Goal: Task Accomplishment & Management: Use online tool/utility

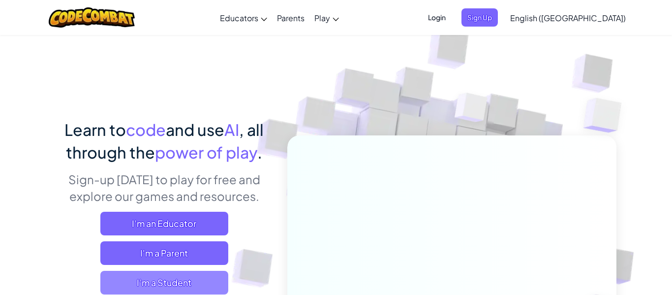
click at [177, 275] on span "I'm a Student" at bounding box center [164, 283] width 128 height 24
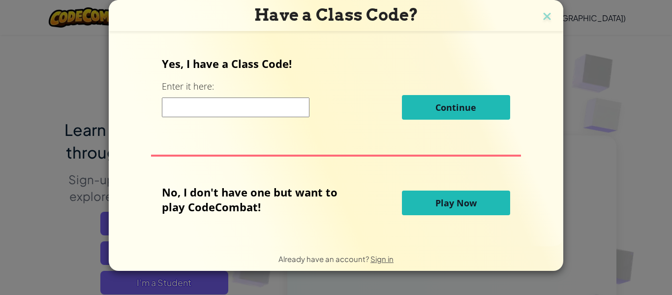
click at [430, 203] on button "Play Now" at bounding box center [456, 202] width 108 height 25
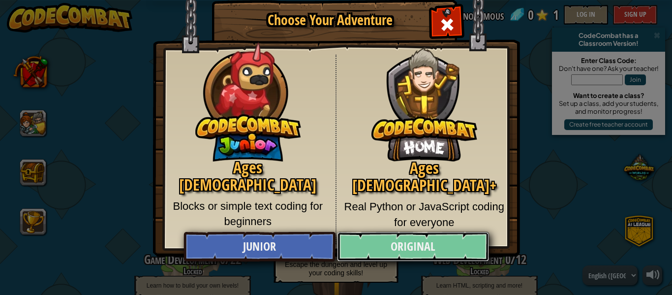
click at [380, 242] on link "Original" at bounding box center [413, 247] width 152 height 30
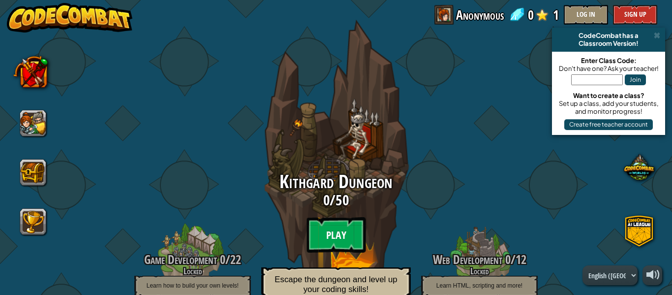
click at [339, 232] on btn "Play" at bounding box center [336, 234] width 59 height 35
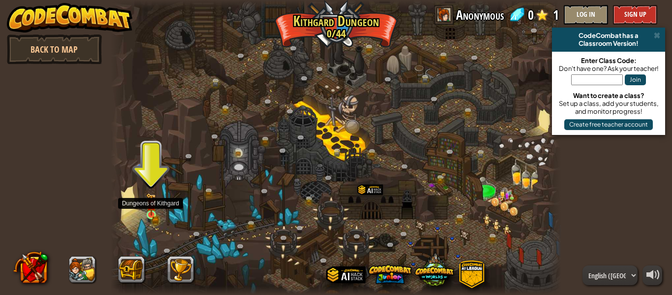
click at [149, 212] on img at bounding box center [151, 204] width 10 height 23
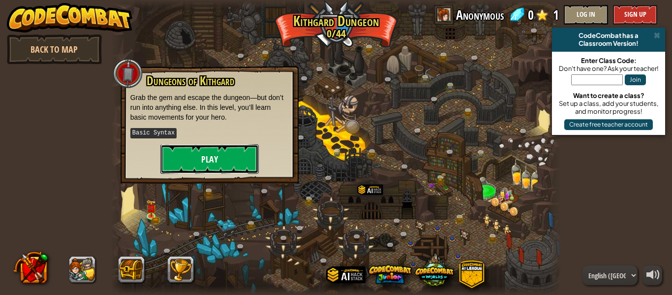
click at [204, 161] on button "Play" at bounding box center [209, 159] width 98 height 30
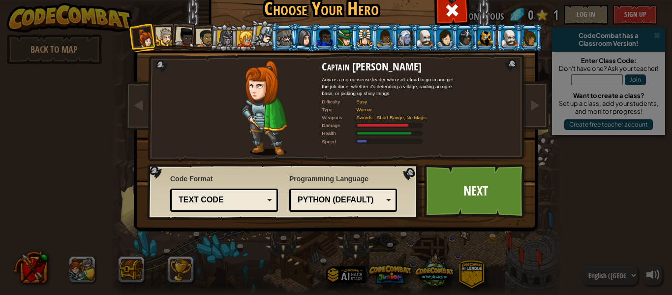
click at [165, 27] on li at bounding box center [163, 36] width 27 height 27
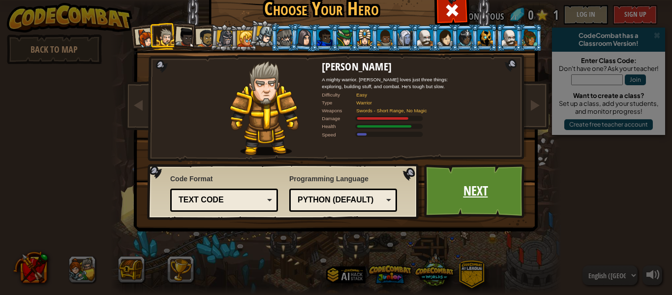
click at [467, 194] on link "Next" at bounding box center [475, 191] width 103 height 54
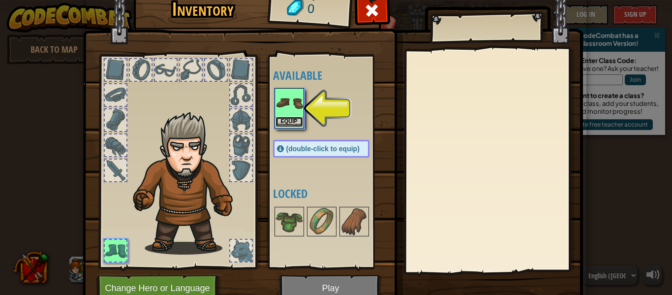
click at [289, 119] on button "Equip" at bounding box center [290, 122] width 28 height 10
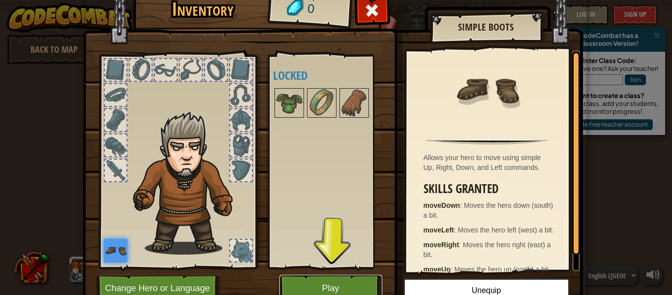
click at [316, 281] on button "Play" at bounding box center [330, 288] width 103 height 27
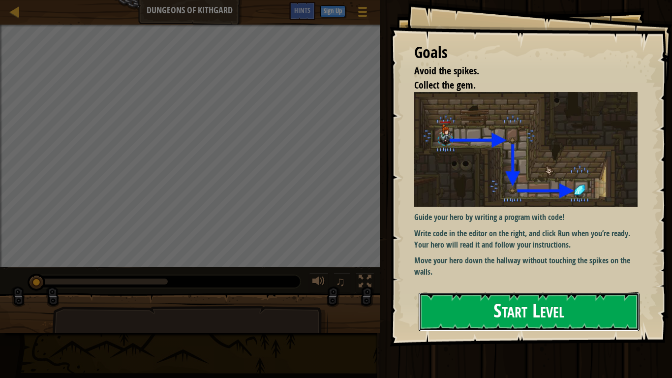
click at [492, 294] on button "Start Level" at bounding box center [529, 311] width 221 height 39
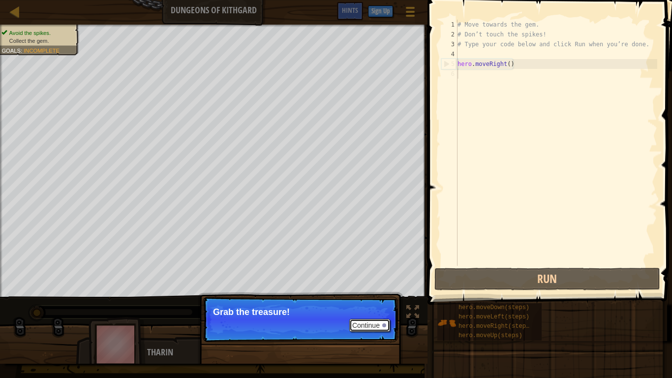
click at [351, 294] on button "Continue" at bounding box center [369, 325] width 41 height 13
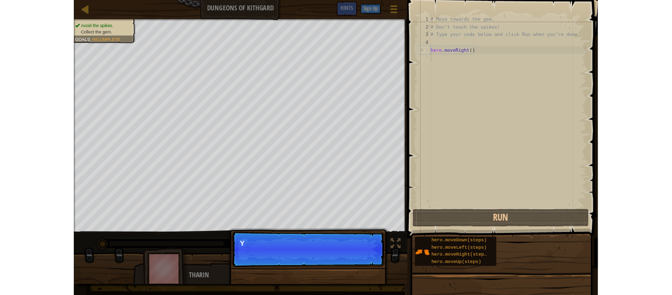
scroll to position [4, 0]
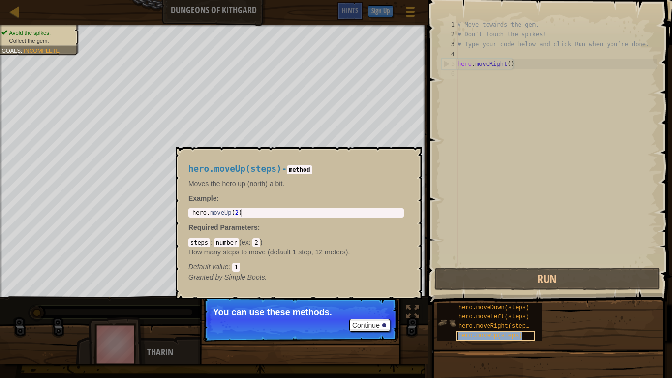
click at [468, 294] on div "hero.moveUp(steps)" at bounding box center [495, 335] width 79 height 9
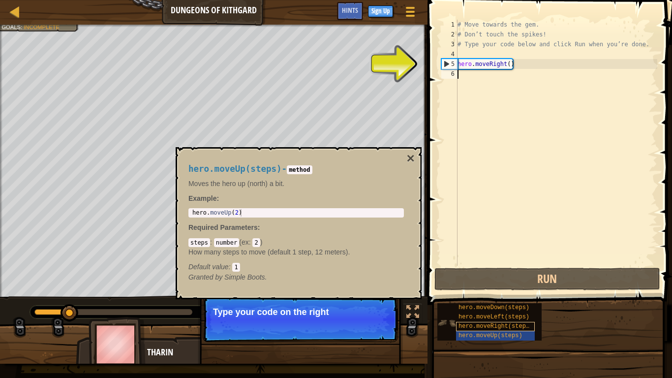
type textarea "hero.moveRight()"
click at [460, 65] on div "# Move towards the gem. # Don’t touch the spikes! # Type your code below and cl…" at bounding box center [557, 153] width 202 height 266
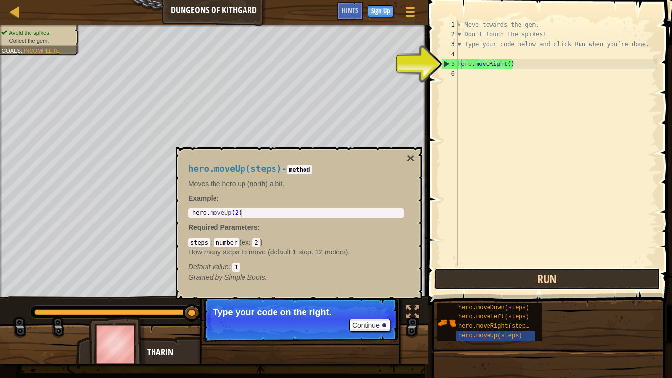
click at [450, 276] on button "Run" at bounding box center [547, 279] width 226 height 23
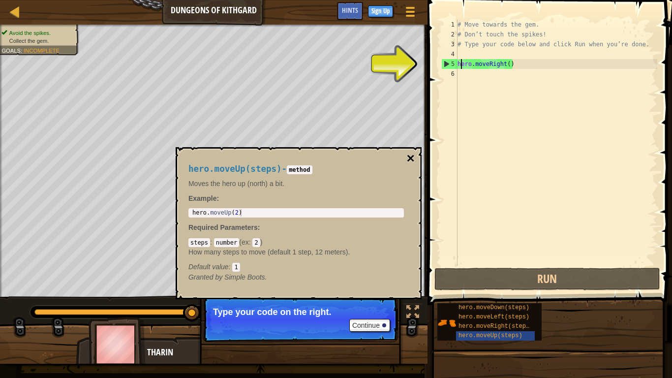
click at [410, 155] on button "×" at bounding box center [411, 159] width 8 height 14
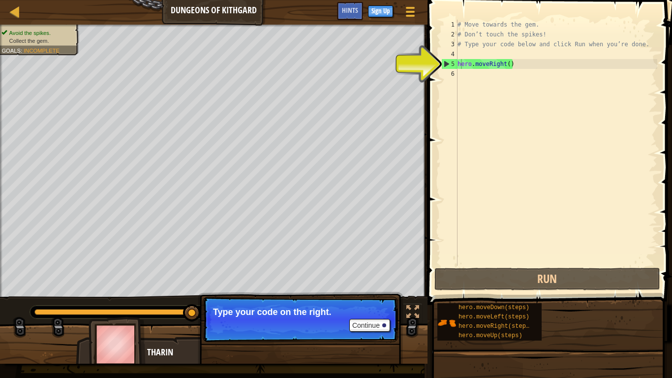
click at [450, 62] on div "5" at bounding box center [450, 64] width 16 height 10
type textarea "hero.moveRight()"
